Goal: Information Seeking & Learning: Learn about a topic

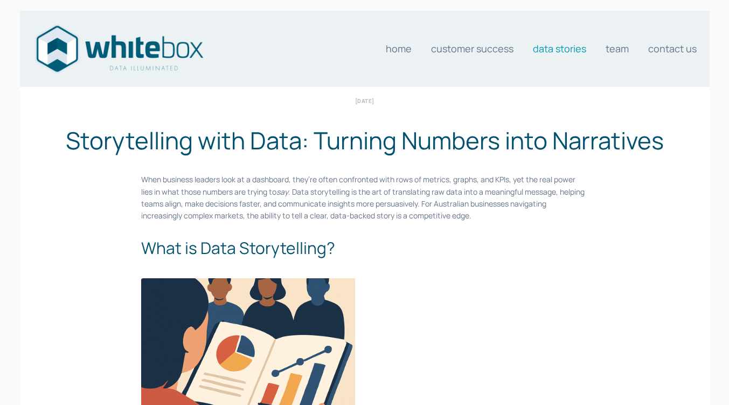
scroll to position [3726, 0]
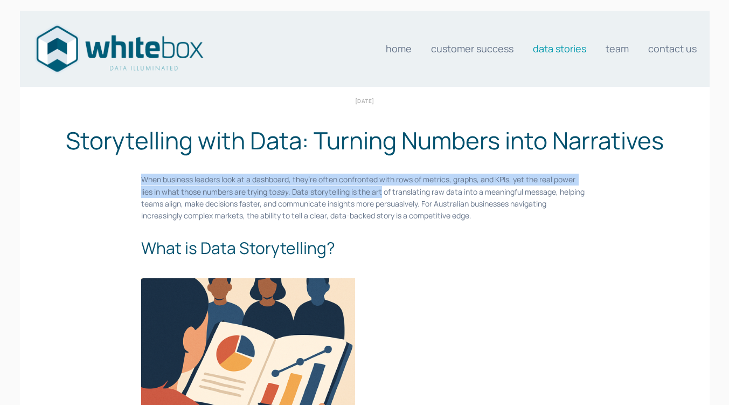
drag, startPoint x: 141, startPoint y: 184, endPoint x: 383, endPoint y: 195, distance: 242.3
type textarea "When business leaders look at a dashboard, they’re often confronted with rows o…"
click at [383, 195] on div "When business leaders look at a dashboard, they’re often confronted with rows o…" at bounding box center [364, 221] width 465 height 95
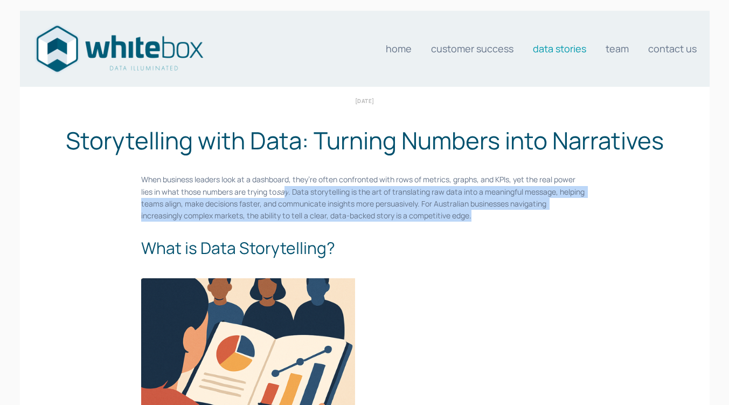
drag, startPoint x: 289, startPoint y: 192, endPoint x: 538, endPoint y: 213, distance: 249.9
click at [538, 213] on p "When business leaders look at a dashboard, they’re often confronted with rows o…" at bounding box center [364, 198] width 447 height 49
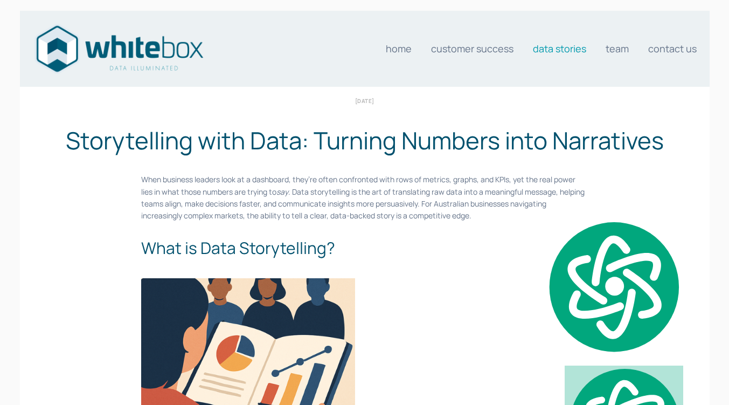
click at [373, 174] on p "When business leaders look at a dashboard, they’re often confronted with rows o…" at bounding box center [364, 198] width 447 height 49
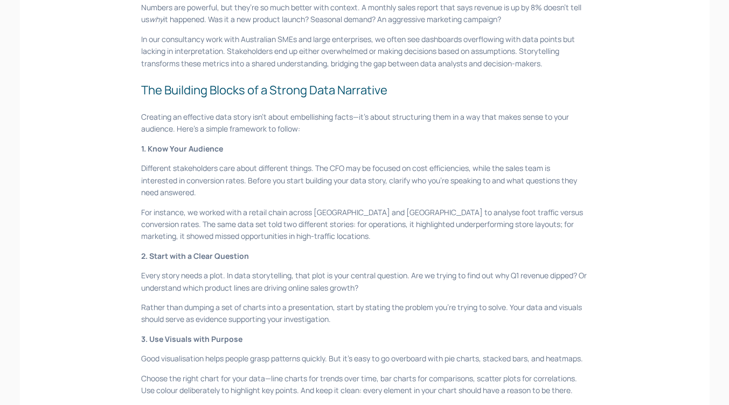
scroll to position [570, 0]
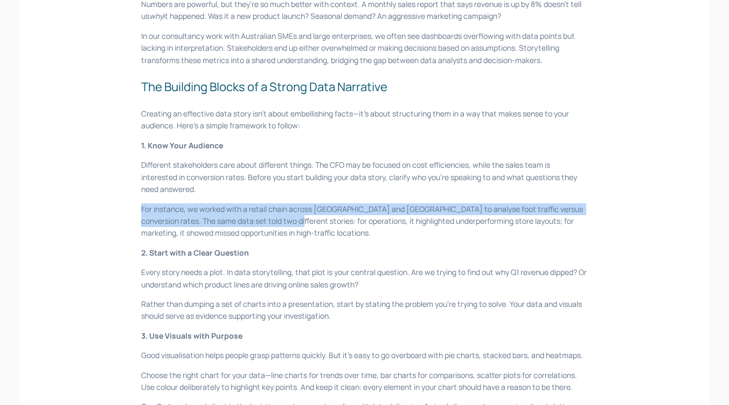
drag, startPoint x: 137, startPoint y: 208, endPoint x: 264, endPoint y: 222, distance: 127.0
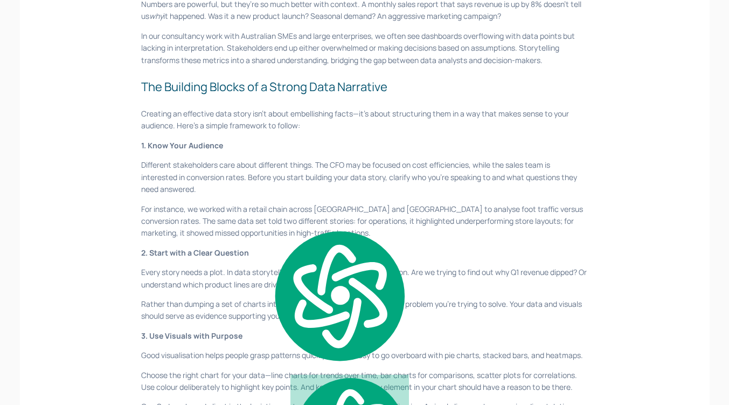
click at [295, 174] on p "Different stakeholders care about different things. The CFO may be focused on c…" at bounding box center [364, 177] width 447 height 36
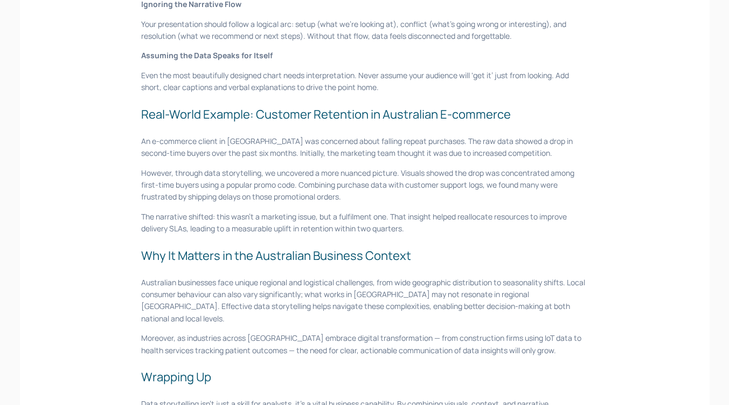
scroll to position [1210, 0]
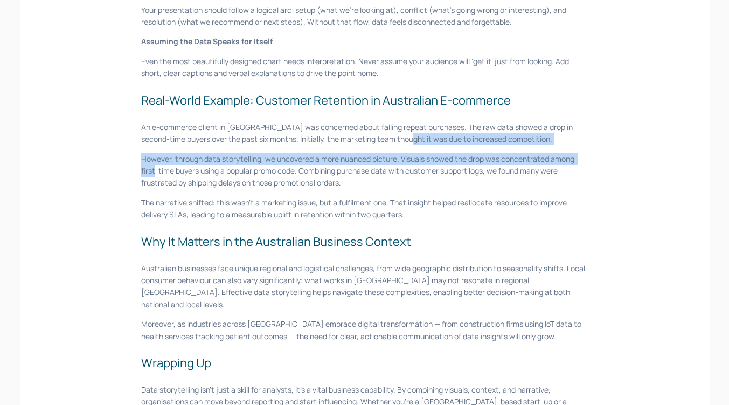
drag, startPoint x: 160, startPoint y: 167, endPoint x: 391, endPoint y: 142, distance: 232.6
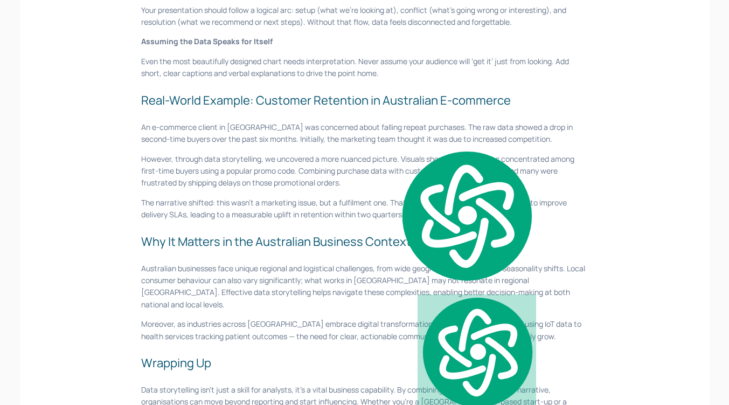
click at [397, 172] on p "However, through data storytelling, we uncovered a more nuanced picture. Visual…" at bounding box center [364, 171] width 447 height 36
